Goal: Task Accomplishment & Management: Complete application form

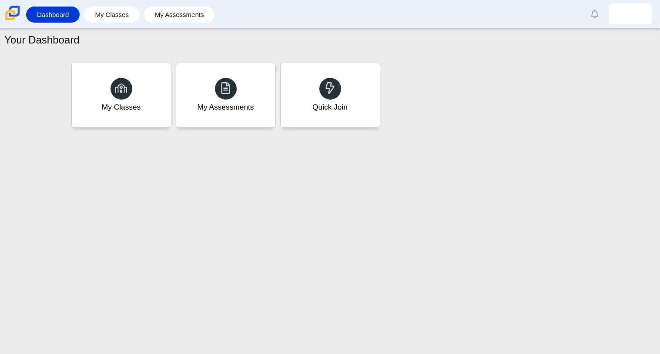
click at [403, 272] on div "Your Dashboard My Classes My Assessments Quick Join" at bounding box center [330, 191] width 660 height 326
click at [292, 90] on div "Quick Join" at bounding box center [329, 95] width 103 height 67
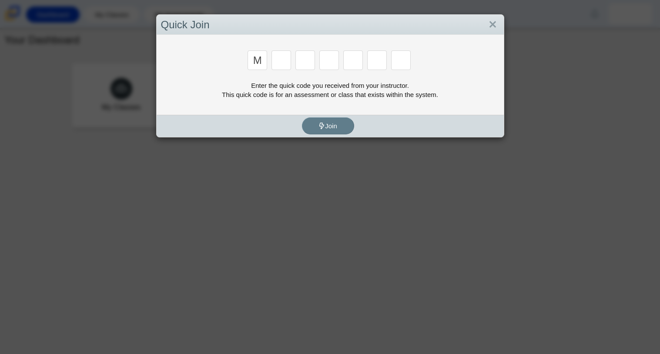
type input "m"
type input "7"
type input "e"
type input "3"
type input "e"
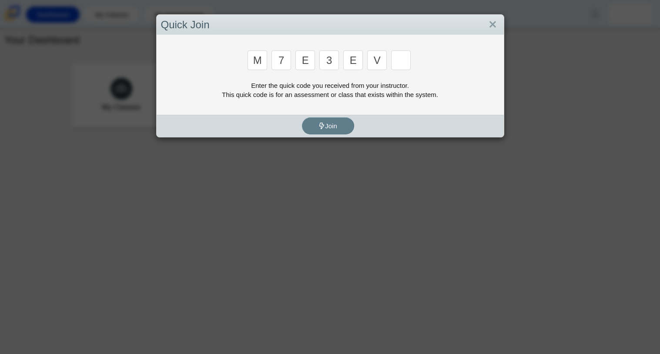
type input "v"
type input "w"
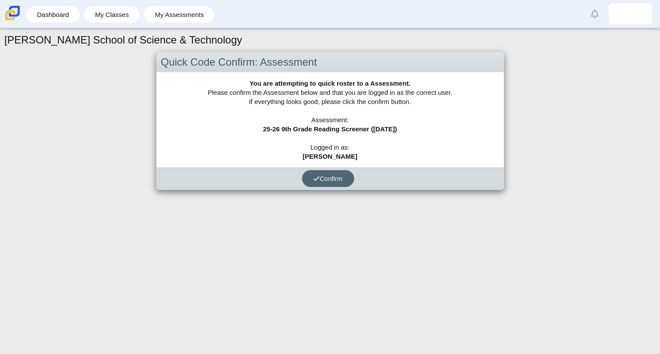
click at [313, 172] on button "Confirm" at bounding box center [328, 178] width 52 height 17
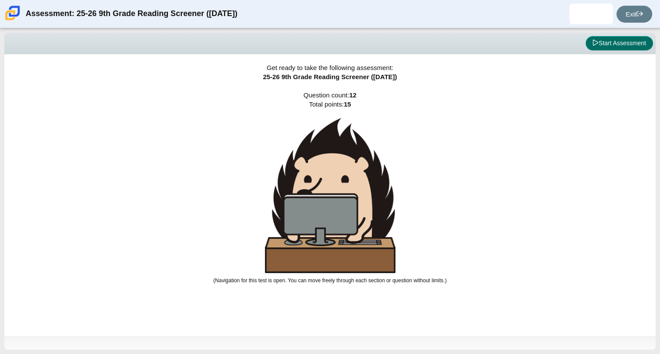
click at [618, 40] on button "Start Assessment" at bounding box center [619, 43] width 67 height 15
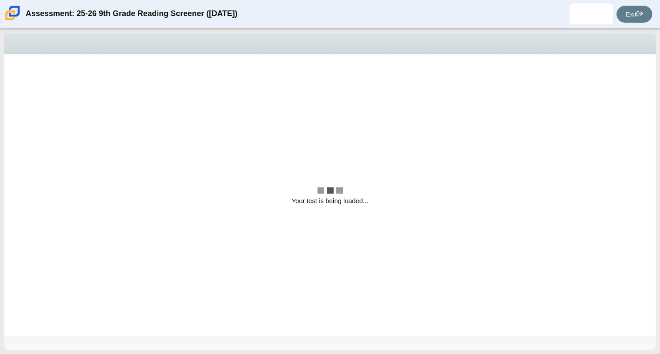
click at [618, 40] on div "Viewing Question 1 of 12 in Pacing Mode" at bounding box center [329, 44] width 651 height 22
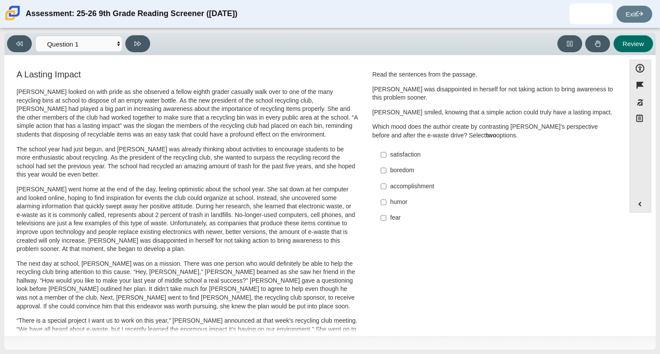
click at [618, 40] on button "Review" at bounding box center [633, 43] width 40 height 17
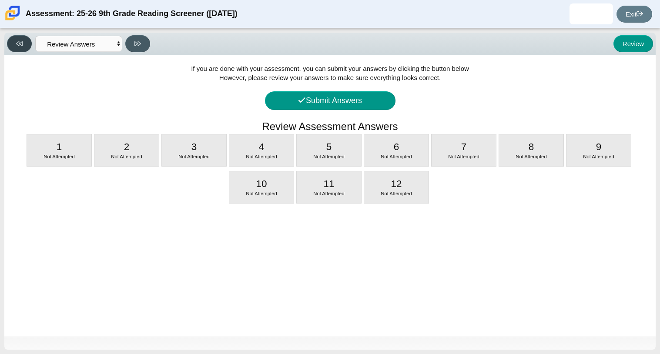
click at [18, 38] on button at bounding box center [19, 43] width 25 height 17
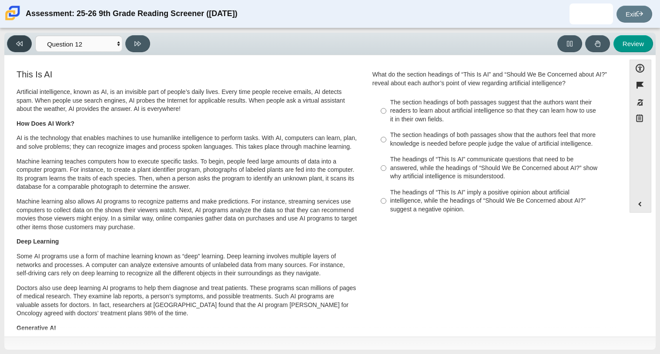
click at [18, 38] on button at bounding box center [19, 43] width 25 height 17
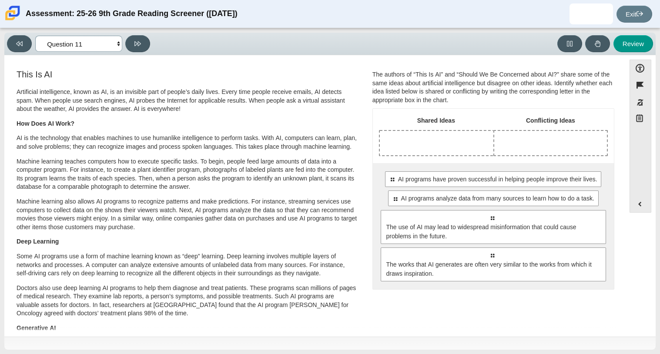
click at [92, 49] on select "Questions Question 1 Question 2 Question 3 Question 4 Question 5 Question 6 Que…" at bounding box center [78, 44] width 87 height 16
click at [35, 36] on select "Questions Question 1 Question 2 Question 3 Question 4 Question 5 Question 6 Que…" at bounding box center [78, 44] width 87 height 16
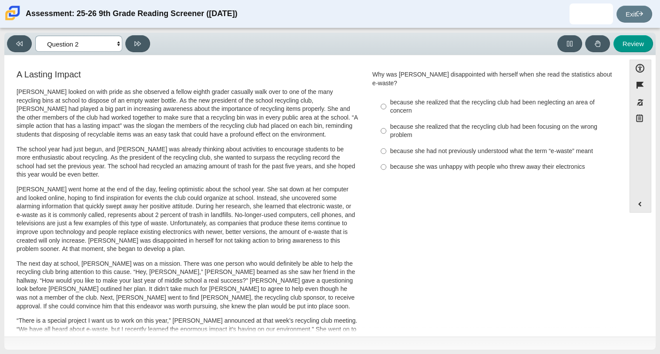
click at [90, 45] on select "Questions Question 1 Question 2 Question 3 Question 4 Question 5 Question 6 Que…" at bounding box center [78, 44] width 87 height 16
select select "ccc5b315-3c7c-471c-bf90-f22c8299c798"
click at [35, 36] on select "Questions Question 1 Question 2 Question 3 Question 4 Question 5 Question 6 Que…" at bounding box center [78, 44] width 87 height 16
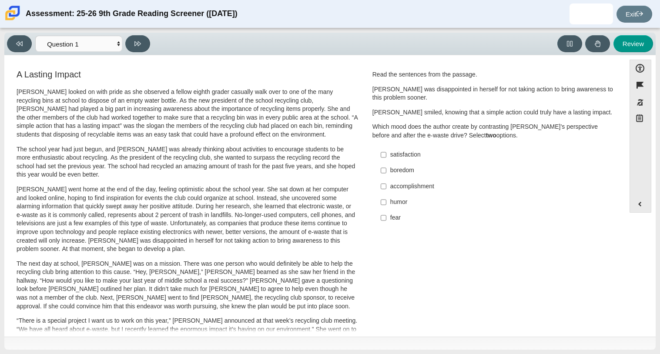
click at [81, 70] on h3 "A Lasting Impact" at bounding box center [188, 75] width 342 height 10
click at [404, 188] on div "accomplishment" at bounding box center [500, 186] width 220 height 9
click at [386, 188] on input "accomplishment accomplishment" at bounding box center [384, 186] width 6 height 16
checkbox input "true"
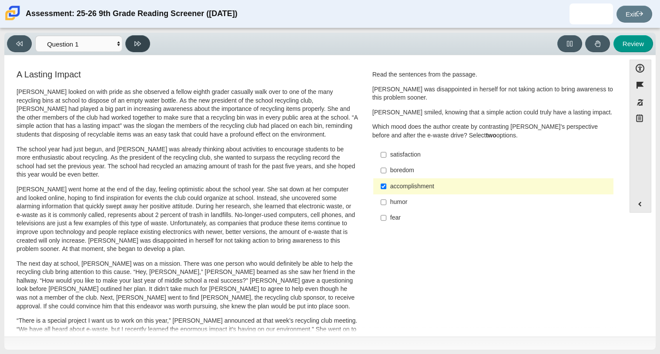
click at [143, 43] on button at bounding box center [137, 43] width 25 height 17
select select "0ff64528-ffd7-428d-b192-babfaadd44e8"
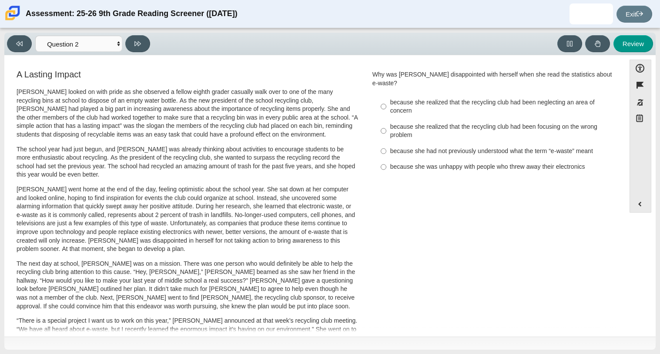
click at [412, 123] on div "because she realized that the recycling club had been focusing on the wrong pro…" at bounding box center [500, 131] width 220 height 17
click at [386, 123] on input "because she realized that the recycling club had been focusing on the wrong pro…" at bounding box center [384, 131] width 6 height 24
radio input "true"
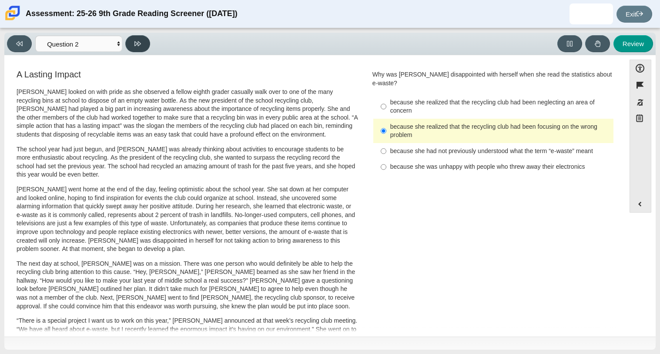
click at [135, 43] on icon at bounding box center [137, 43] width 7 height 5
select select "7ce3d843-6974-4858-901c-1ff39630e843"
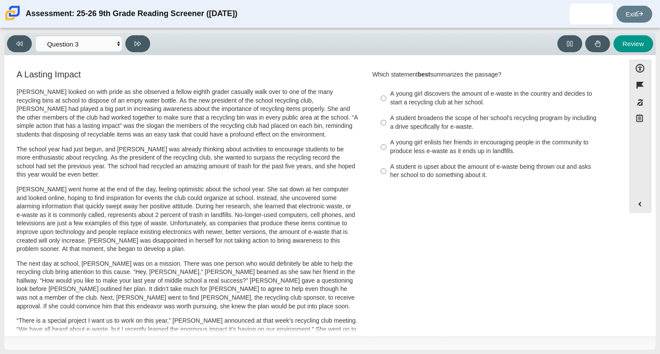
click at [488, 70] on div "Which statement best summarizes the passage?" at bounding box center [493, 74] width 242 height 9
click at [462, 101] on div "A young girl discovers the amount of e-waste in the country and decides to star…" at bounding box center [500, 98] width 220 height 17
click at [386, 101] on input "A young girl discovers the amount of e-waste in the country and decides to star…" at bounding box center [384, 98] width 6 height 24
radio input "true"
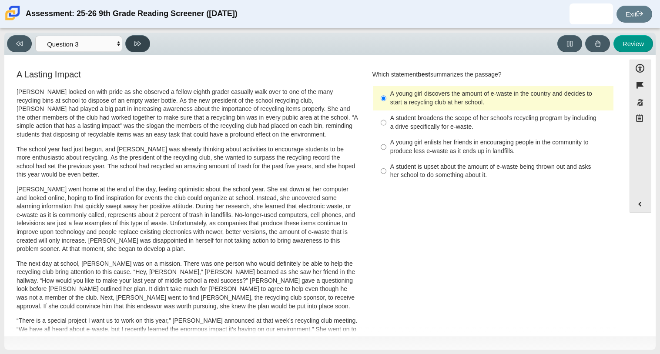
click at [144, 36] on button at bounding box center [137, 43] width 25 height 17
select select "ca9ea0f1-49c5-4bd1-83b0-472c18652b42"
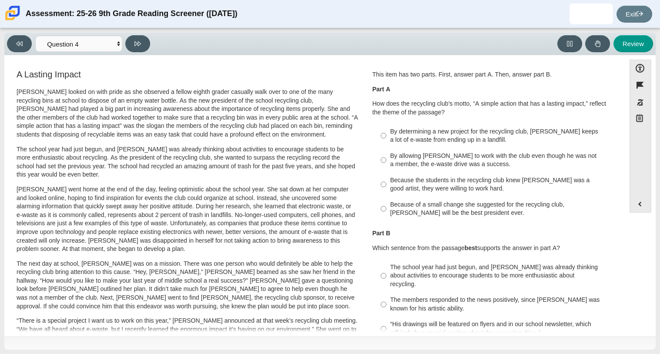
click at [418, 181] on div "Because the students in the recycling club knew Juan Carlos was a good artist, …" at bounding box center [500, 184] width 220 height 17
click at [386, 181] on input "Because the students in the recycling club knew Juan Carlos was a good artist, …" at bounding box center [384, 184] width 6 height 24
radio input "true"
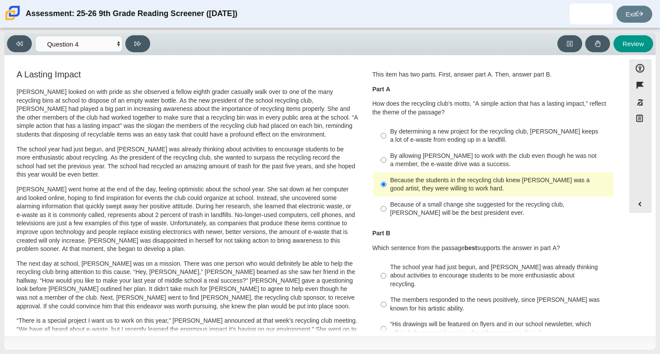
click at [411, 320] on div "“His drawings will be featured on flyers and in our school newsletter, which wi…" at bounding box center [500, 328] width 220 height 17
click at [386, 317] on input "“His drawings will be featured on flyers and in our school newsletter, which wi…" at bounding box center [384, 329] width 6 height 24
radio input "true"
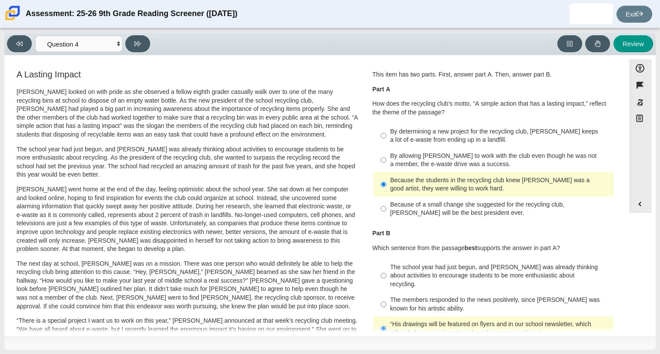
click at [411, 320] on div "“His drawings will be featured on flyers and in our school newsletter, which wi…" at bounding box center [500, 328] width 220 height 17
click at [386, 317] on input "“His drawings will be featured on flyers and in our school newsletter, which wi…" at bounding box center [384, 329] width 6 height 24
click at [411, 320] on div "“His drawings will be featured on flyers and in our school newsletter, which wi…" at bounding box center [500, 328] width 220 height 17
click at [386, 317] on input "“His drawings will be featured on flyers and in our school newsletter, which wi…" at bounding box center [384, 329] width 6 height 24
click at [129, 37] on button at bounding box center [137, 43] width 25 height 17
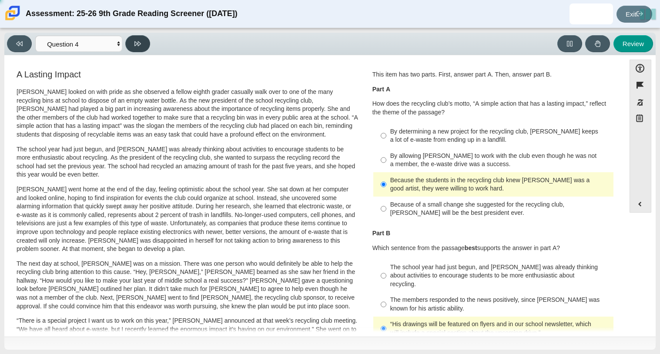
select select "e41f1a79-e29f-4095-8030-a53364015bed"
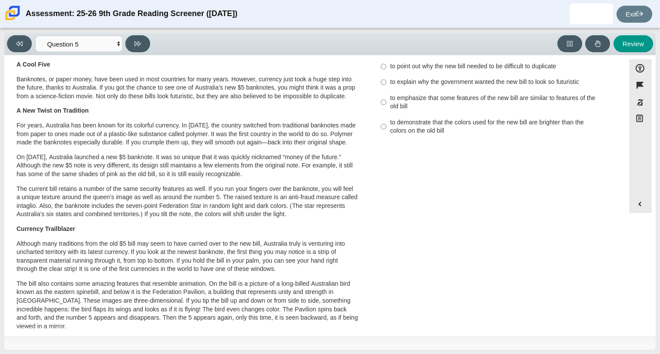
scroll to position [28, 0]
click at [659, 241] on div "Viewing Question 5 of 12 in Pacing Mode Questions Question 1 Question 2 Questio…" at bounding box center [330, 191] width 660 height 326
click at [467, 103] on div "to emphasize that some features of the new bill are similar to features of the …" at bounding box center [500, 101] width 220 height 17
click at [386, 103] on input "to emphasize that some features of the new bill are similar to features of the …" at bounding box center [384, 101] width 6 height 24
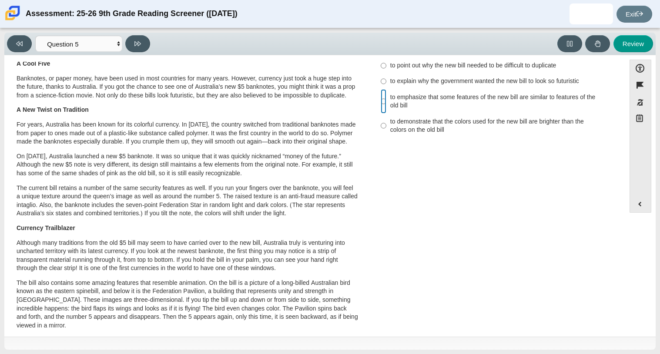
radio input "true"
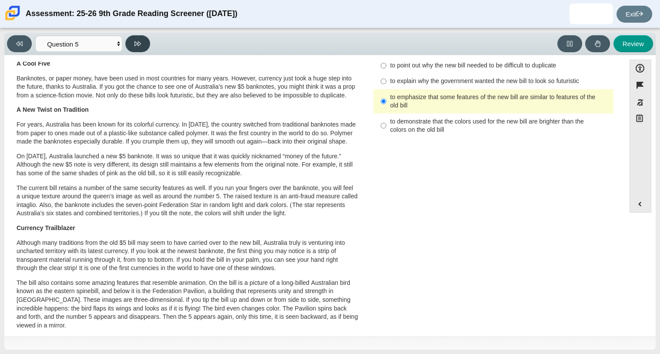
click at [139, 38] on button at bounding box center [137, 43] width 25 height 17
select select "69146e31-7b3d-4a3e-9ce6-f30c24342ae0"
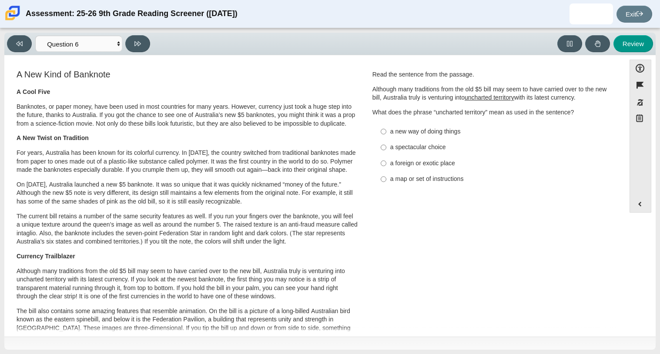
click at [434, 159] on div "a foreign or exotic place" at bounding box center [500, 163] width 220 height 9
click at [386, 159] on input "a foreign or exotic place a foreign or exotic place" at bounding box center [384, 163] width 6 height 16
radio input "true"
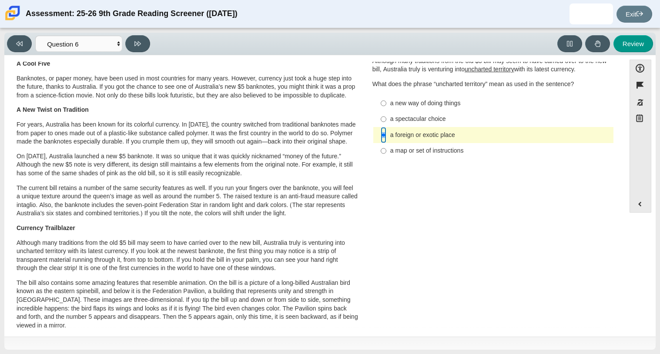
scroll to position [30, 0]
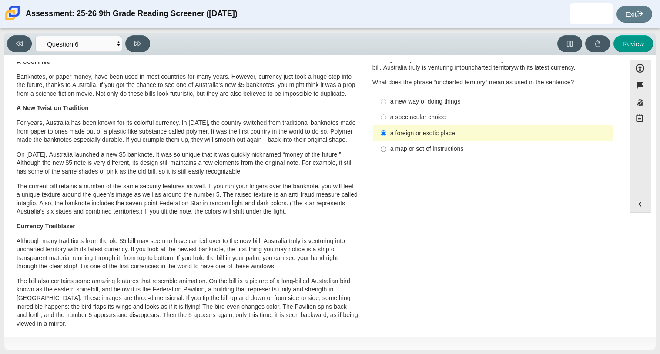
click at [422, 147] on div "a map or set of instructions" at bounding box center [500, 149] width 220 height 9
click at [386, 147] on input "a map or set of instructions a map or set of instructions" at bounding box center [384, 149] width 6 height 16
radio input "true"
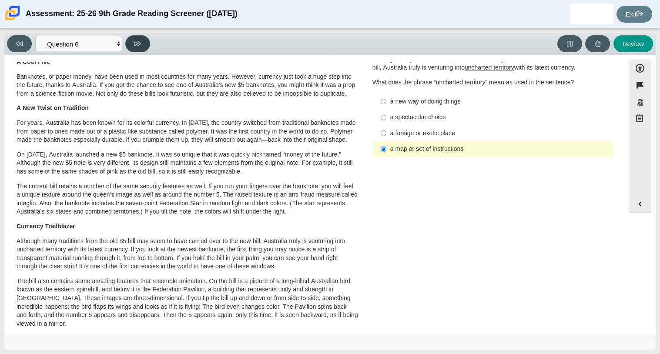
click at [144, 44] on button at bounding box center [137, 43] width 25 height 17
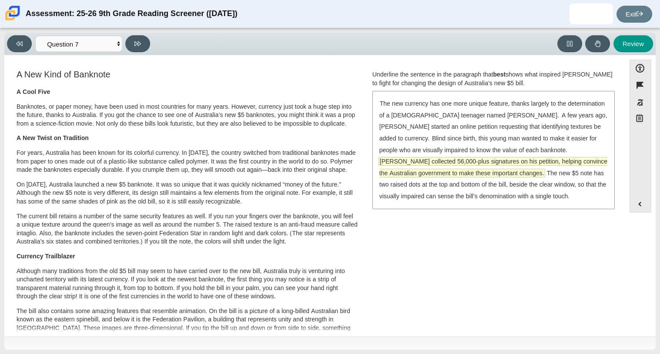
click at [436, 170] on span "McLeod collected 56,000-plus signatures on his petition, helping convince the A…" at bounding box center [493, 167] width 228 height 20
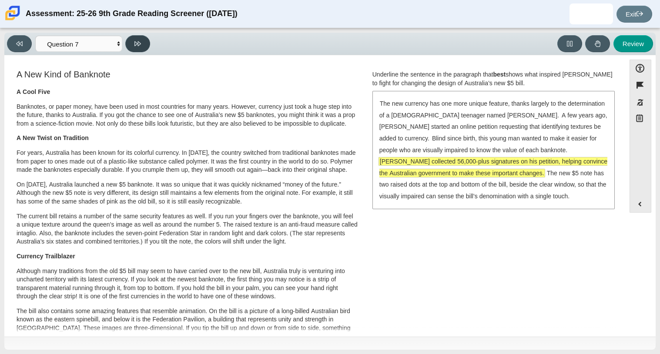
click at [140, 45] on icon at bounding box center [137, 43] width 7 height 7
select select "ea8338c2-a6a3-418e-a305-2b963b54a290"
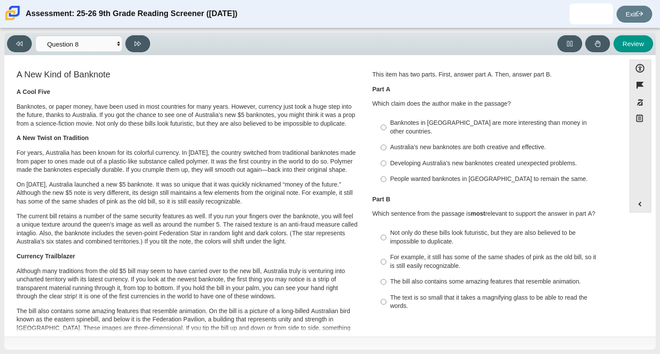
click at [424, 143] on div "Australia’s new banknotes are both creative and effective." at bounding box center [500, 147] width 220 height 9
click at [386, 142] on input "Australia’s new banknotes are both creative and effective. Australia’s new bank…" at bounding box center [384, 148] width 6 height 16
radio input "true"
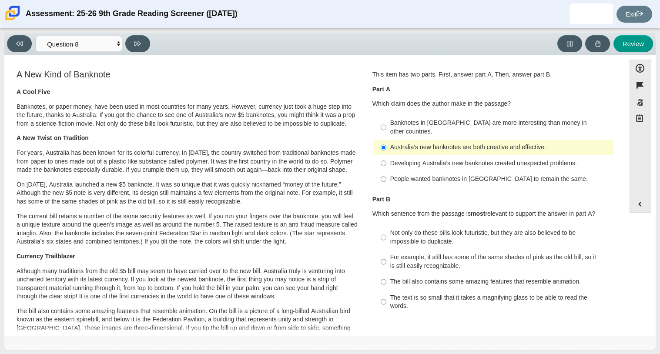
click at [448, 250] on label "For example, it still has some of the same shades of pink as the old bill, so i…" at bounding box center [494, 262] width 239 height 24
click at [386, 250] on input "For example, it still has some of the same shades of pink as the old bill, so i…" at bounding box center [384, 262] width 6 height 24
radio input "true"
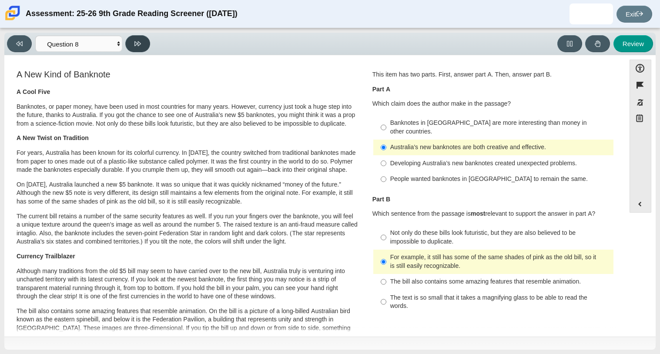
click at [131, 50] on button at bounding box center [137, 43] width 25 height 17
select select "89f058d6-b15c-4ef5-a4b3-fdaffb8868b6"
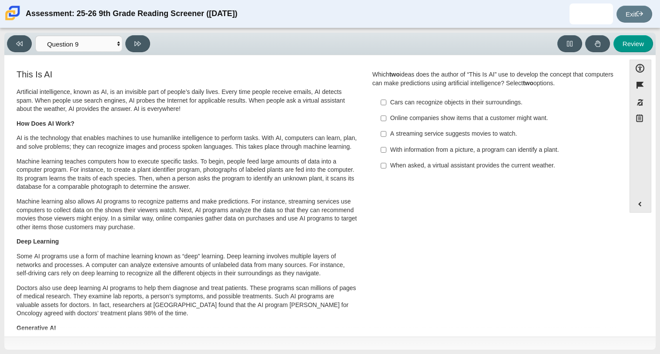
click at [493, 145] on label "With information from a picture, a program can identify a plant. With informati…" at bounding box center [494, 150] width 239 height 16
click at [386, 145] on input "With information from a picture, a program can identify a plant. With informati…" at bounding box center [384, 150] width 6 height 16
checkbox input "true"
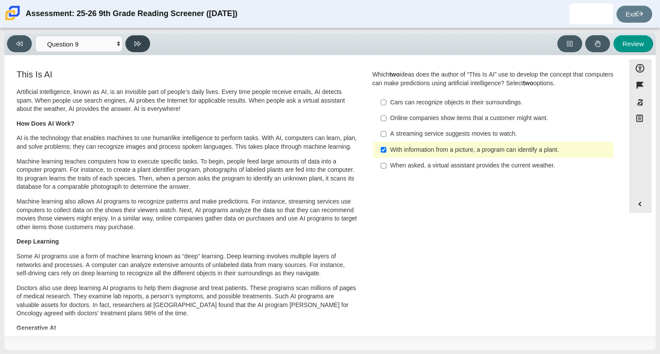
click at [134, 48] on button at bounding box center [137, 43] width 25 height 17
select select "cdf3c14e-a918-44d1-9b63-3db0fa81641e"
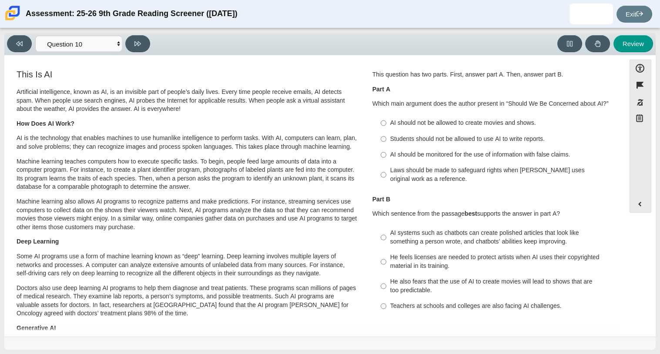
click at [467, 260] on div "He feels licenses are needed to protect artists when AI uses their copyrighted …" at bounding box center [500, 261] width 220 height 17
click at [386, 260] on input "He feels licenses are needed to protect artists when AI uses their copyrighted …" at bounding box center [384, 262] width 6 height 24
radio input "true"
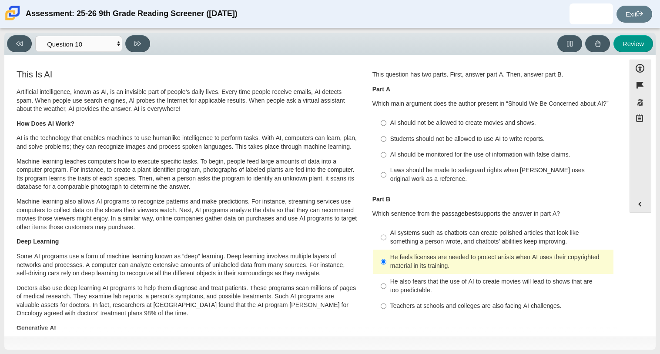
click at [484, 134] on label "Students should not be allowed to use AI to write reports. Students should not …" at bounding box center [494, 139] width 239 height 16
click at [386, 134] on input "Students should not be allowed to use AI to write reports. Students should not …" at bounding box center [384, 139] width 6 height 16
radio input "true"
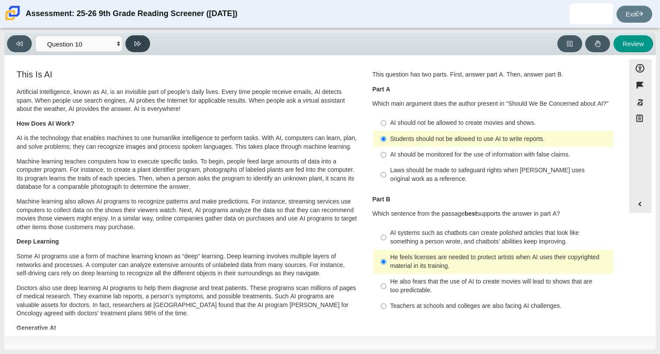
click at [131, 39] on button at bounding box center [137, 43] width 25 height 17
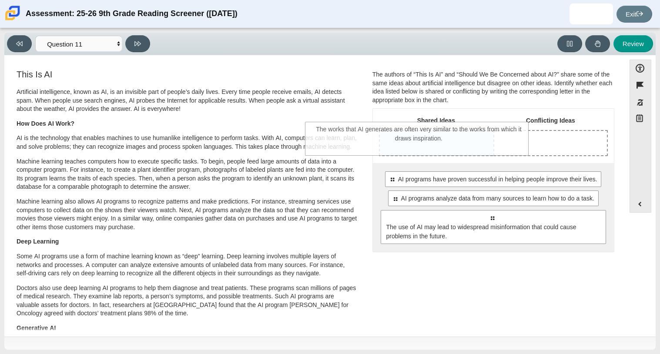
drag, startPoint x: 554, startPoint y: 265, endPoint x: 481, endPoint y: 139, distance: 145.8
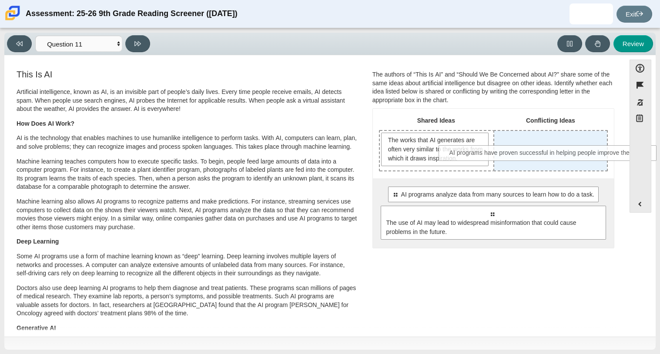
drag, startPoint x: 474, startPoint y: 191, endPoint x: 532, endPoint y: 150, distance: 71.1
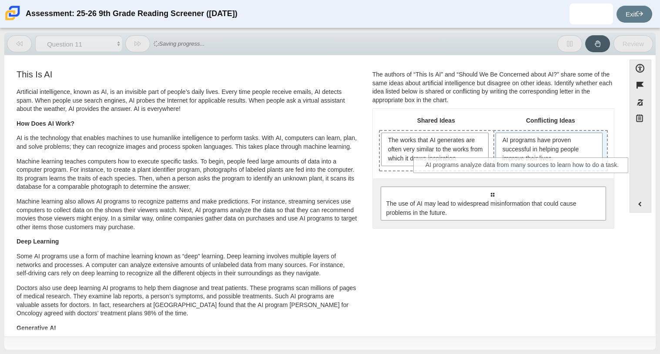
drag, startPoint x: 509, startPoint y: 198, endPoint x: 537, endPoint y: 171, distance: 38.2
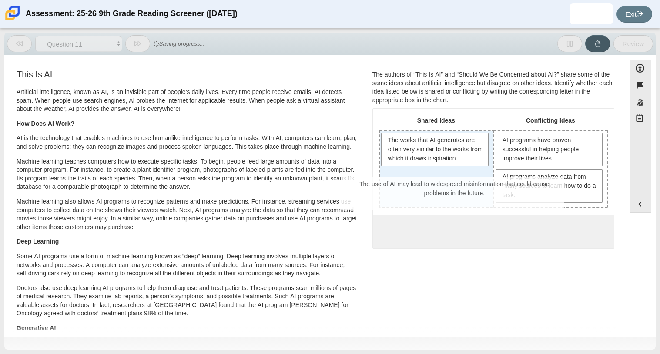
drag, startPoint x: 479, startPoint y: 242, endPoint x: 441, endPoint y: 196, distance: 60.0
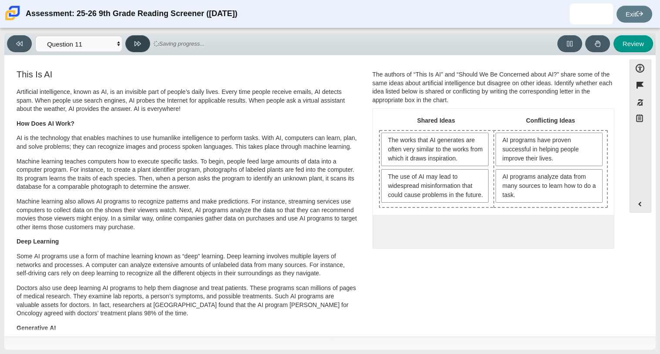
click at [132, 38] on button at bounding box center [137, 43] width 25 height 17
select select "c3effed4-44ce-4a19-bd96-1787f34e9b4c"
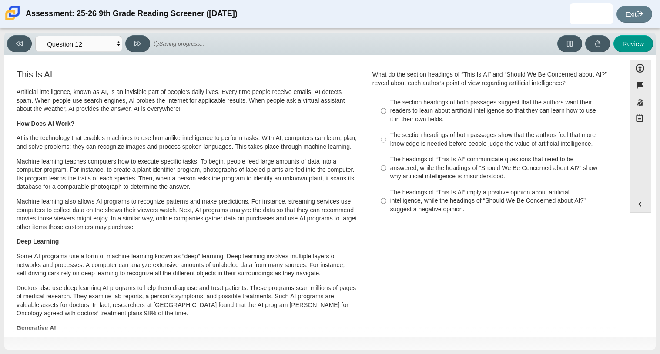
click at [446, 149] on label "The section headings of both passages show that the authors feel that more know…" at bounding box center [494, 139] width 239 height 24
click at [386, 149] on input "The section headings of both passages show that the authors feel that more know…" at bounding box center [384, 139] width 6 height 24
radio input "true"
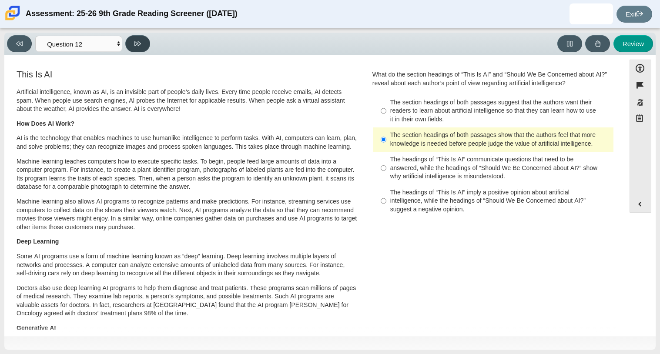
click at [146, 41] on button at bounding box center [137, 43] width 25 height 17
select select "review"
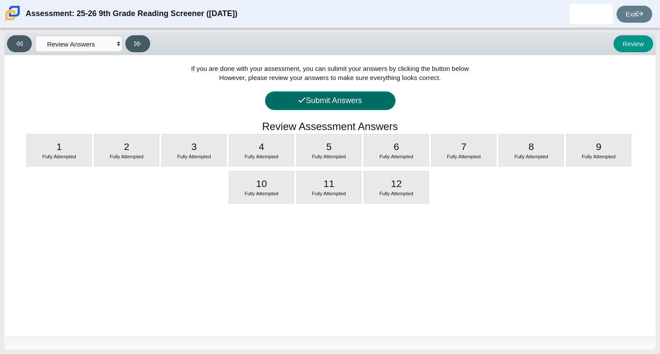
click at [329, 100] on button "Submit Answers" at bounding box center [330, 100] width 131 height 19
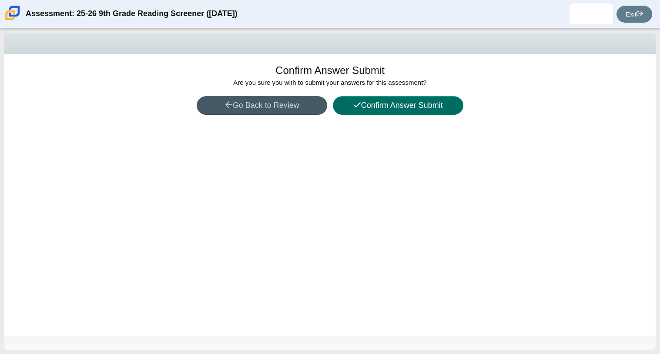
click at [349, 104] on button "Confirm Answer Submit" at bounding box center [398, 105] width 131 height 19
